Goal: Book appointment/travel/reservation

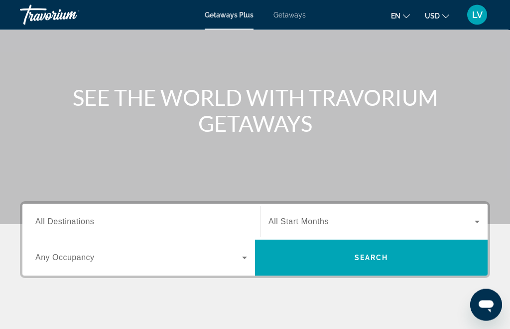
scroll to position [76, 0]
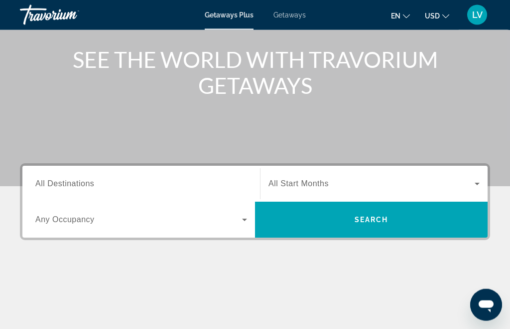
click at [156, 183] on input "Destination All Destinations" at bounding box center [141, 184] width 212 height 12
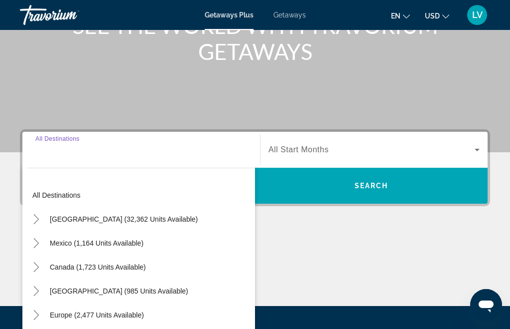
scroll to position [213, 0]
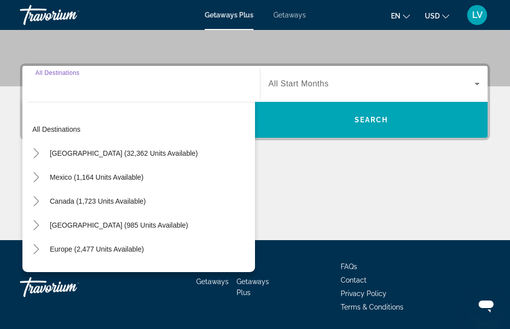
click at [131, 151] on span "[GEOGRAPHIC_DATA] (32,362 units available)" at bounding box center [124, 153] width 148 height 8
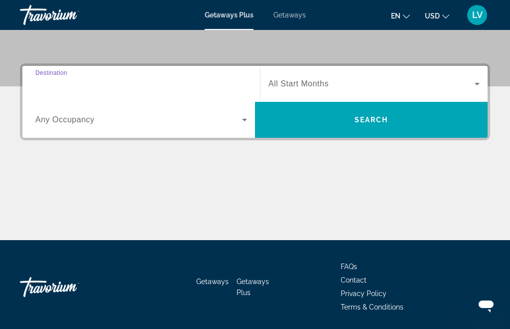
type input "**********"
click at [138, 120] on span "Search widget" at bounding box center [138, 120] width 207 height 12
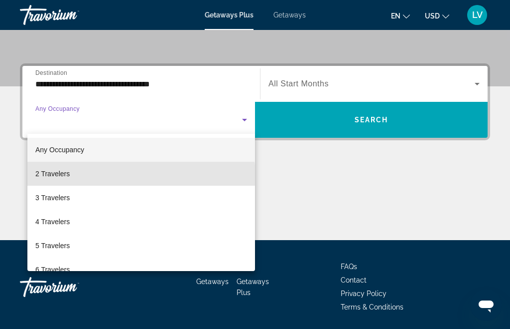
click at [61, 179] on span "2 Travelers" at bounding box center [52, 173] width 34 height 12
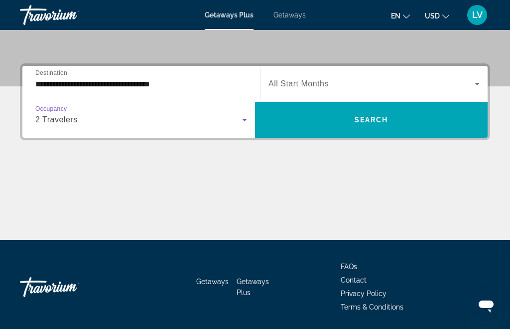
click at [326, 84] on span "All Start Months" at bounding box center [299, 83] width 60 height 8
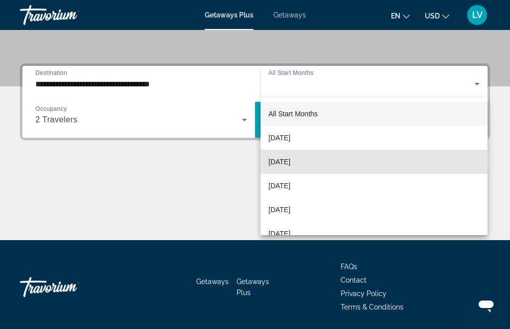
click at [291, 164] on span "[DATE]" at bounding box center [280, 162] width 22 height 12
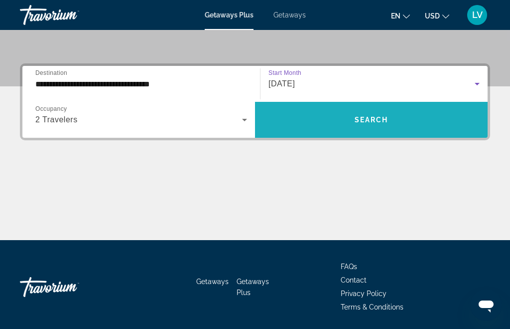
click at [372, 113] on span "Search widget" at bounding box center [371, 120] width 233 height 24
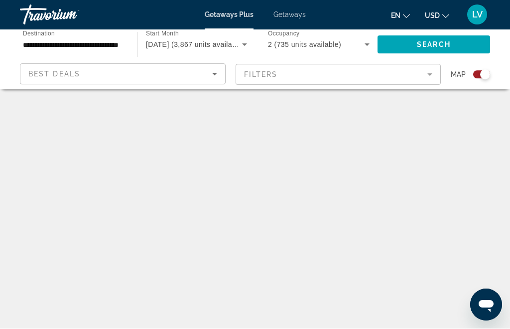
scroll to position [0, 0]
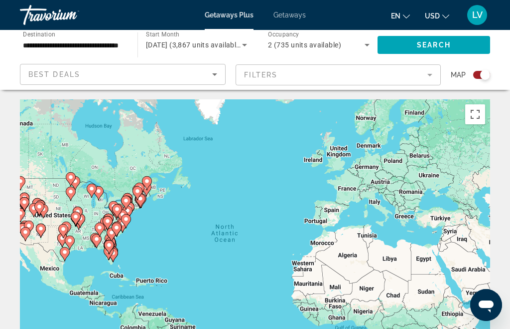
click at [310, 73] on mat-form-field "Filters" at bounding box center [339, 74] width 206 height 21
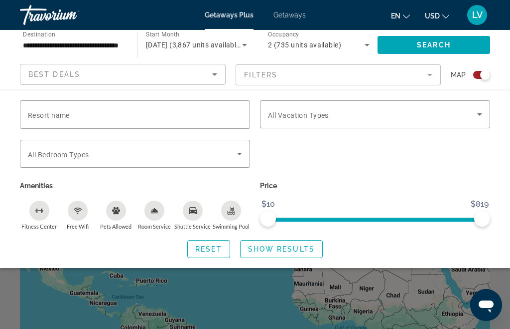
click at [290, 73] on mat-form-field "Filters" at bounding box center [339, 74] width 206 height 21
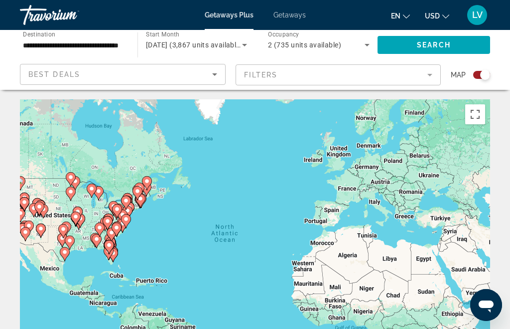
click at [114, 248] on icon "Main content" at bounding box center [113, 254] width 9 height 13
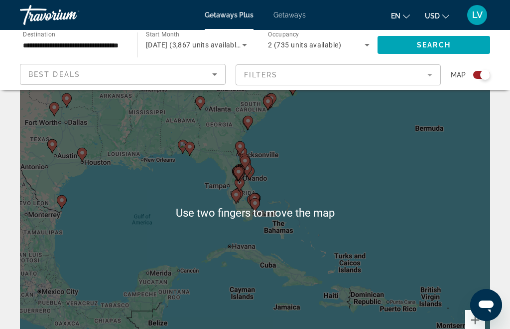
scroll to position [0, 0]
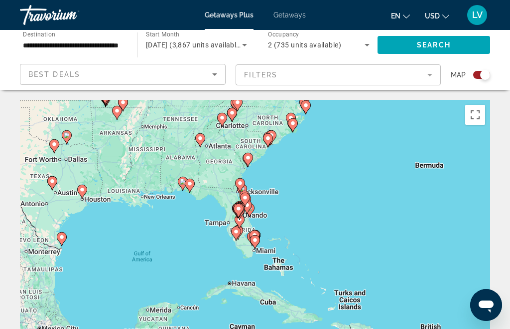
click at [264, 143] on gmp-advanced-marker "Main content" at bounding box center [268, 140] width 10 height 15
click at [254, 153] on div "To navigate, press the arrow keys. To activate drag with keyboard, press Alt + …" at bounding box center [255, 249] width 471 height 299
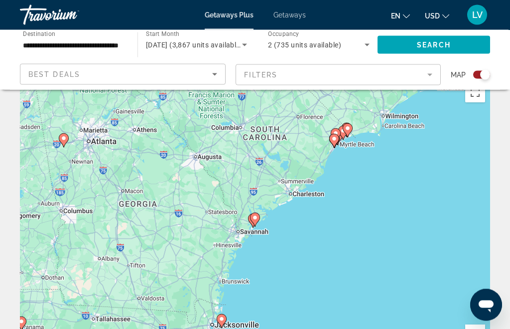
scroll to position [23, 0]
type input "**********"
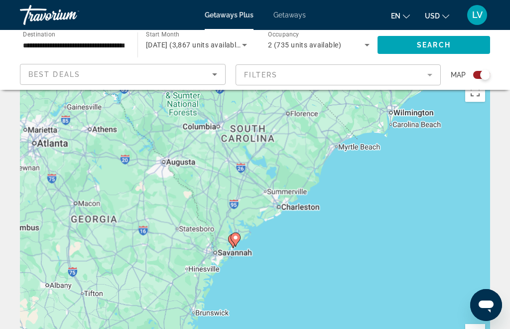
scroll to position [37, 0]
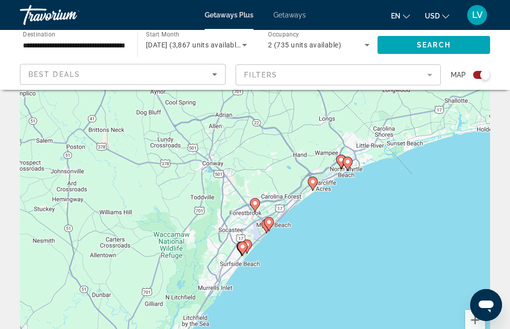
click at [146, 247] on div "To activate drag with keyboard, press Alt + Enter. Once in keyboard drag state,…" at bounding box center [255, 212] width 471 height 299
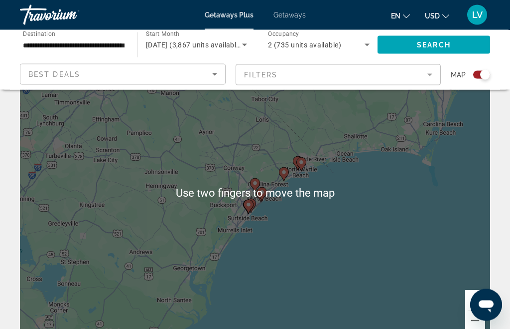
scroll to position [57, 0]
